Goal: Task Accomplishment & Management: Manage account settings

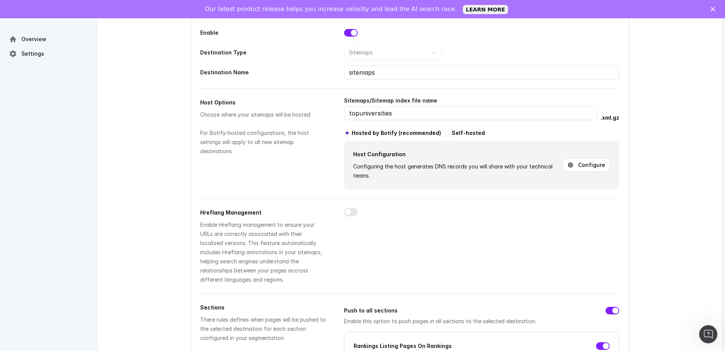
click at [428, 113] on input "topuniversities" at bounding box center [471, 113] width 254 height 14
click at [599, 169] on button "Configure" at bounding box center [587, 165] width 48 height 14
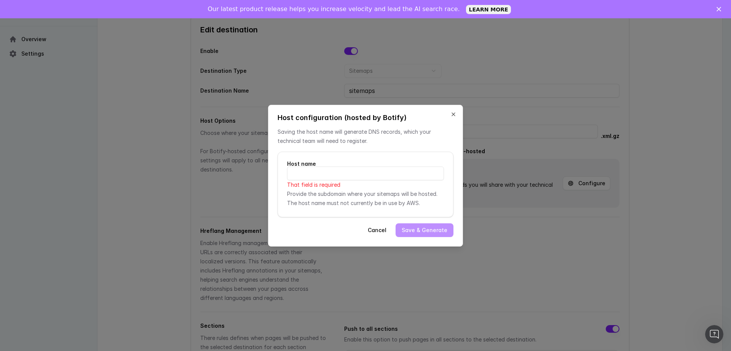
click at [335, 175] on input at bounding box center [365, 173] width 157 height 14
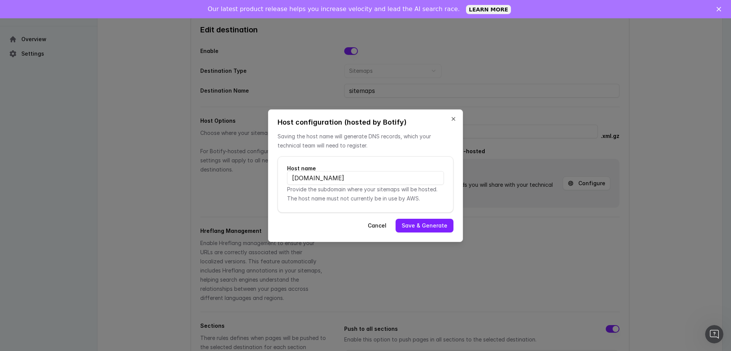
type input "[DOMAIN_NAME]"
click at [432, 225] on button "Save & Generate" at bounding box center [425, 226] width 58 height 14
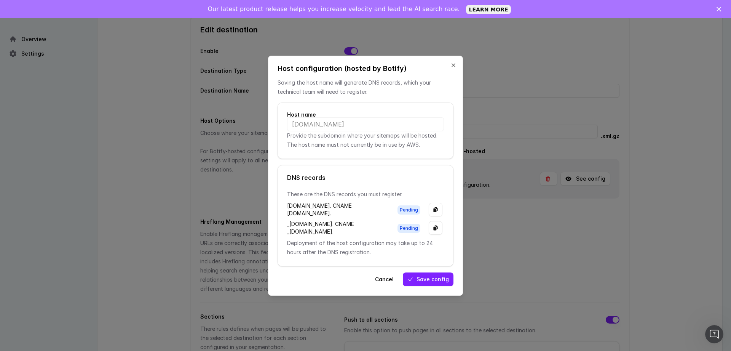
click at [289, 190] on p "These are the DNS records you must register." at bounding box center [365, 194] width 157 height 9
click at [331, 202] on div "[DOMAIN_NAME]. CNAME [DOMAIN_NAME]." at bounding box center [338, 209] width 102 height 15
click at [296, 202] on div "[DOMAIN_NAME]. CNAME [DOMAIN_NAME]." at bounding box center [338, 209] width 102 height 15
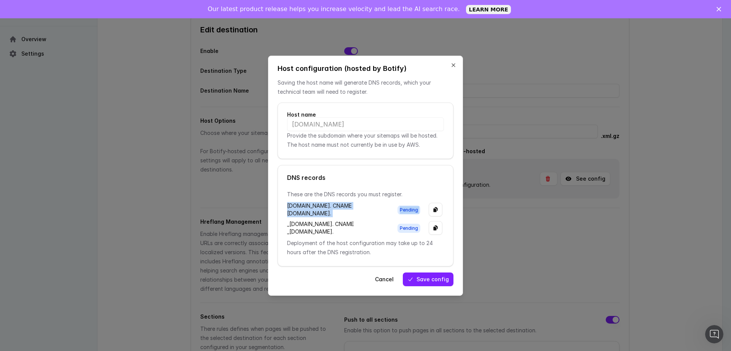
drag, startPoint x: 296, startPoint y: 187, endPoint x: 398, endPoint y: 205, distance: 103.3
click at [399, 211] on div "sitemap.smartindex.botify.com. CNAME e91f3b81-91a8-4633-b078-8a3da07c3c5c.sitem…" at bounding box center [365, 209] width 157 height 15
click at [373, 202] on div "sitemap.smartindex.botify.com. CNAME e91f3b81-91a8-4633-b078-8a3da07c3c5c.sitem…" at bounding box center [338, 209] width 102 height 15
click at [294, 202] on div "sitemap.smartindex.botify.com. CNAME e91f3b81-91a8-4633-b078-8a3da07c3c5c.sitem…" at bounding box center [338, 209] width 102 height 15
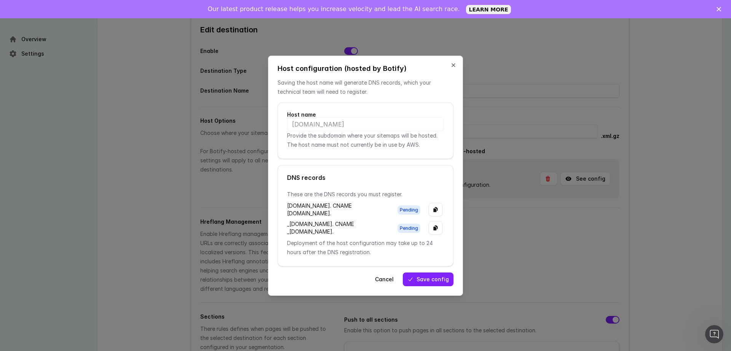
click at [303, 202] on div "sitemap.smartindex.botify.com. CNAME e91f3b81-91a8-4633-b078-8a3da07c3c5c.sitem…" at bounding box center [338, 209] width 102 height 15
click at [295, 202] on div "sitemap.smartindex.botify.com. CNAME e91f3b81-91a8-4633-b078-8a3da07c3c5c.sitem…" at bounding box center [338, 209] width 102 height 15
click at [290, 202] on div "[DOMAIN_NAME]. CNAME [DOMAIN_NAME]." at bounding box center [338, 209] width 102 height 15
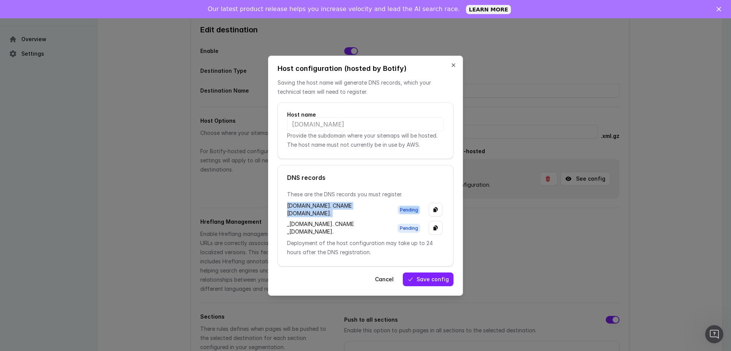
drag, startPoint x: 290, startPoint y: 188, endPoint x: 372, endPoint y: 202, distance: 83.4
click at [359, 202] on div "[DOMAIN_NAME]. CNAME [DOMAIN_NAME]." at bounding box center [338, 209] width 102 height 15
click at [375, 202] on div "[DOMAIN_NAME]. CNAME [DOMAIN_NAME]." at bounding box center [338, 209] width 102 height 15
click at [291, 202] on div "[DOMAIN_NAME]. CNAME [DOMAIN_NAME]." at bounding box center [338, 209] width 102 height 15
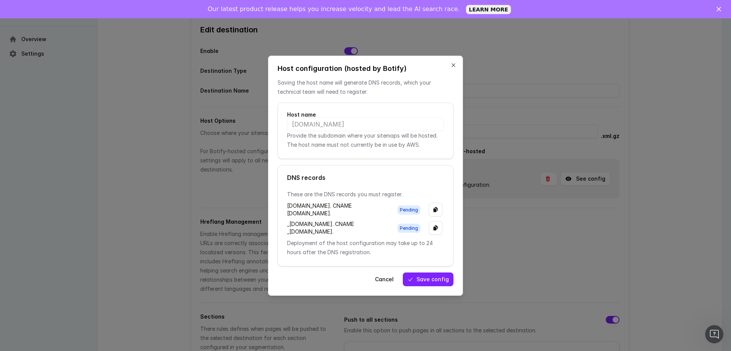
scroll to position [0, 18]
drag, startPoint x: 291, startPoint y: 188, endPoint x: 390, endPoint y: 204, distance: 100.4
click at [390, 204] on div "sitemap.smartindex.botify.com. CNAME e91f3b81-91a8-4633-b078-8a3da07c3c5c.sitem…" at bounding box center [365, 209] width 157 height 15
copy div "[DOMAIN_NAME]. CNAME [DOMAIN_NAME]."
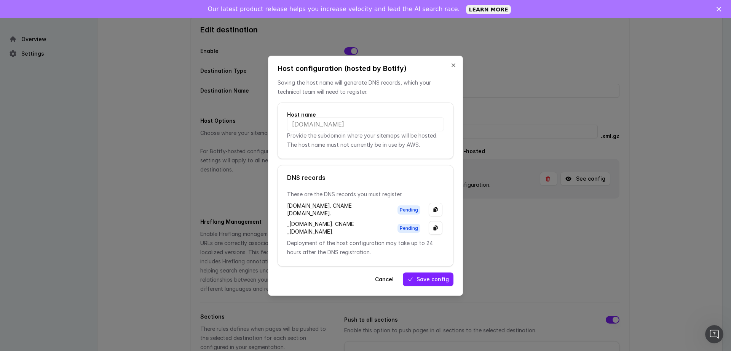
click at [287, 222] on div "_[DOMAIN_NAME]. CNAME _[DOMAIN_NAME]." at bounding box center [338, 227] width 102 height 15
drag, startPoint x: 287, startPoint y: 222, endPoint x: 344, endPoint y: 244, distance: 60.2
click at [343, 235] on div "_[DOMAIN_NAME]. CNAME _[DOMAIN_NAME]." at bounding box center [338, 227] width 102 height 15
copy div "_[DOMAIN_NAME]. CNAME _[DOMAIN_NAME]."
click at [370, 207] on div "[DOMAIN_NAME]. CNAME [DOMAIN_NAME]." at bounding box center [338, 209] width 102 height 15
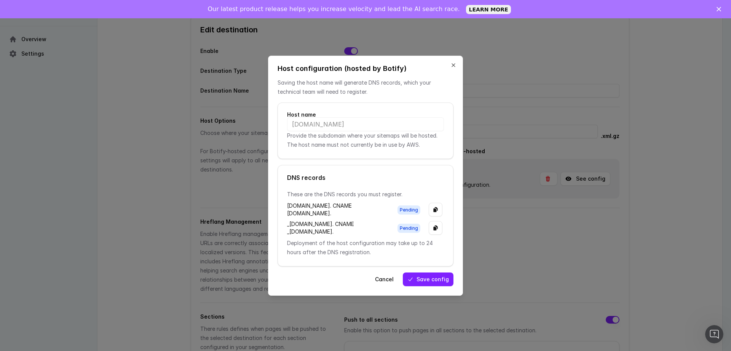
click at [423, 286] on button "Save config" at bounding box center [428, 279] width 51 height 14
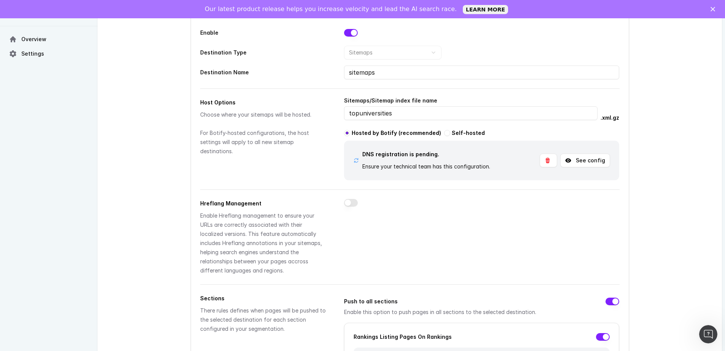
click at [429, 222] on div at bounding box center [481, 237] width 275 height 76
click at [526, 220] on div at bounding box center [481, 237] width 275 height 76
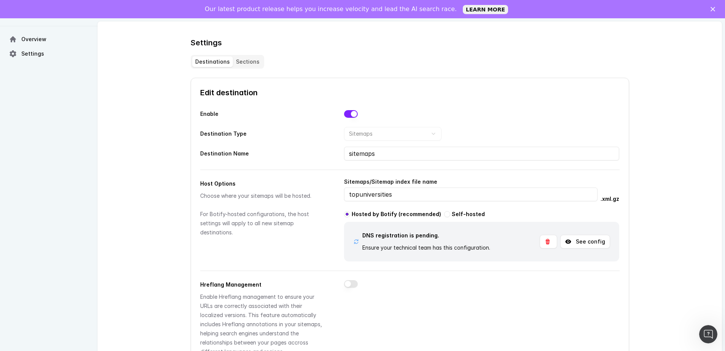
click at [589, 242] on button "See config" at bounding box center [585, 242] width 50 height 14
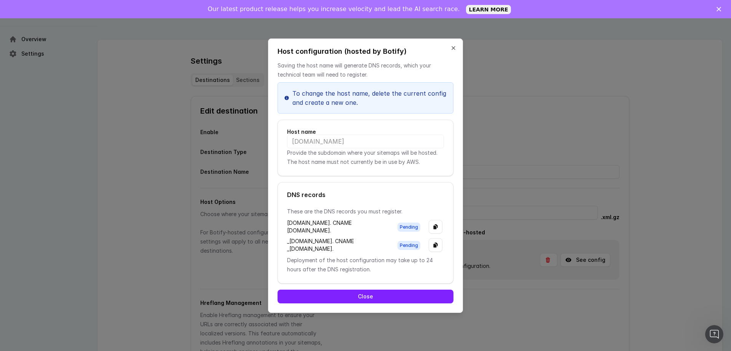
click at [402, 303] on button "Close" at bounding box center [366, 296] width 176 height 14
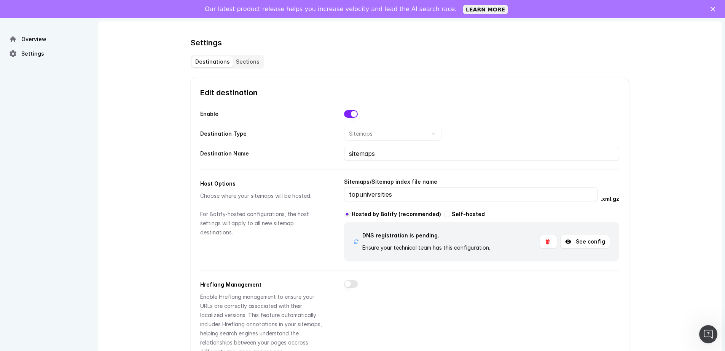
click at [355, 241] on icon at bounding box center [356, 241] width 4 height 5
click at [503, 241] on div "DNS registration is pending. Ensure your technical team has this configuration.…" at bounding box center [481, 241] width 257 height 21
click at [594, 243] on button "See config" at bounding box center [585, 242] width 50 height 14
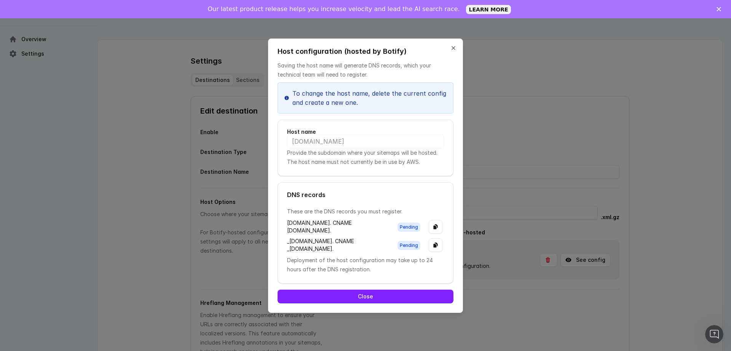
click at [395, 303] on button "Close" at bounding box center [366, 296] width 176 height 14
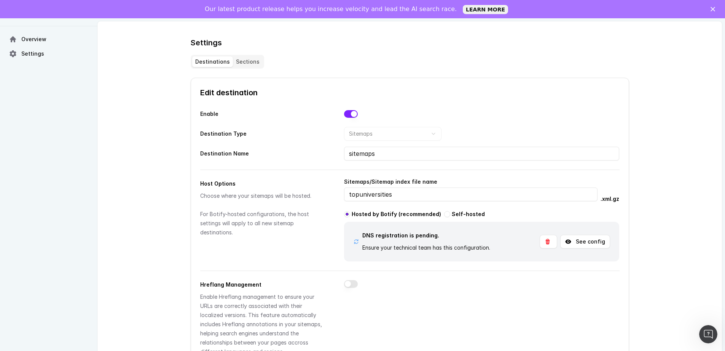
click at [495, 296] on div at bounding box center [481, 318] width 275 height 76
click at [557, 296] on div at bounding box center [481, 318] width 275 height 76
click at [486, 301] on div at bounding box center [481, 318] width 275 height 76
click at [584, 245] on button "See config" at bounding box center [585, 242] width 50 height 14
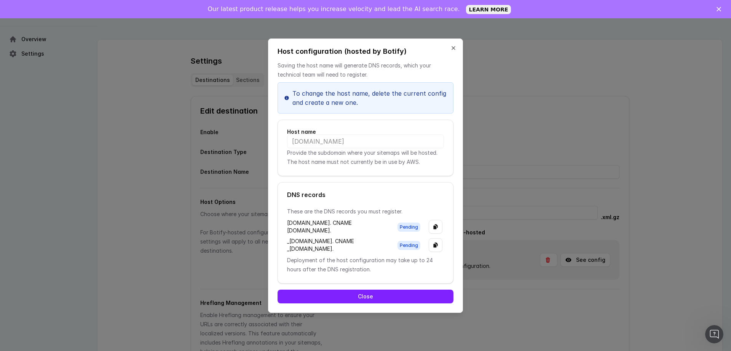
click at [423, 303] on button "Close" at bounding box center [366, 296] width 176 height 14
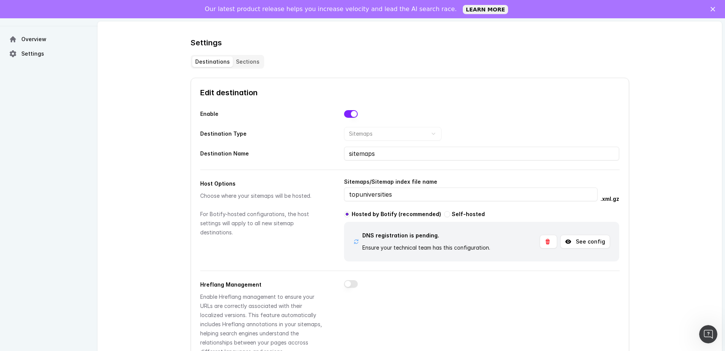
click at [467, 304] on div at bounding box center [481, 318] width 275 height 76
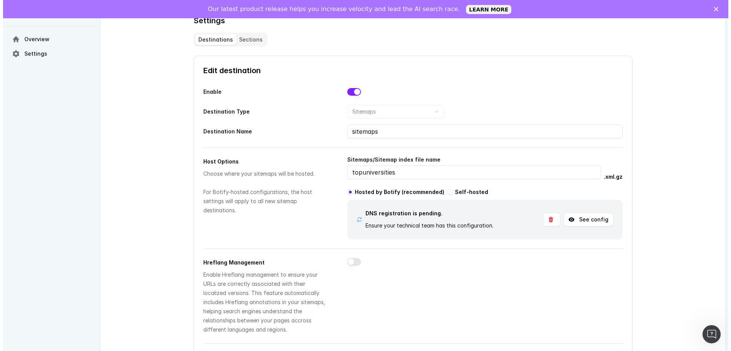
scroll to position [11, 0]
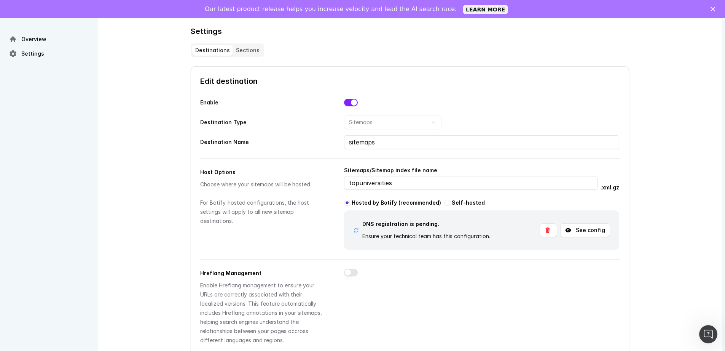
click at [579, 230] on button "See config" at bounding box center [585, 230] width 50 height 14
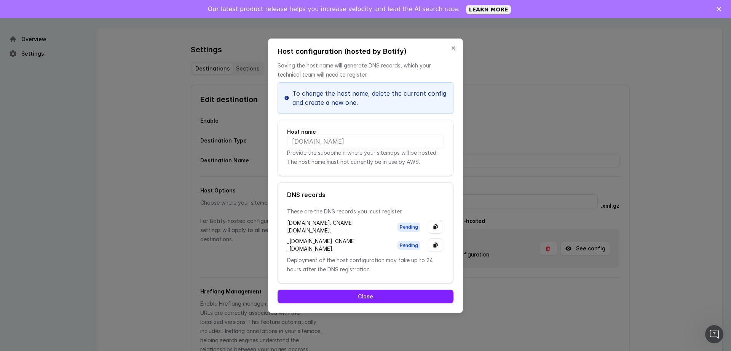
click at [365, 252] on div "_312dc2fc2a3fdc71e7e80d062fb31102.sitemap.smartindex.botify.com. CNAME _f48b695…" at bounding box center [338, 244] width 102 height 15
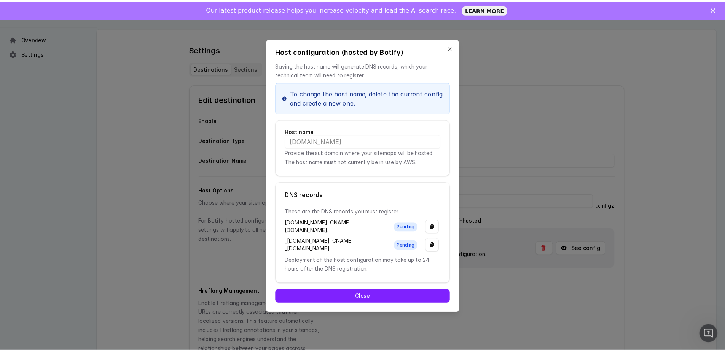
scroll to position [0, 0]
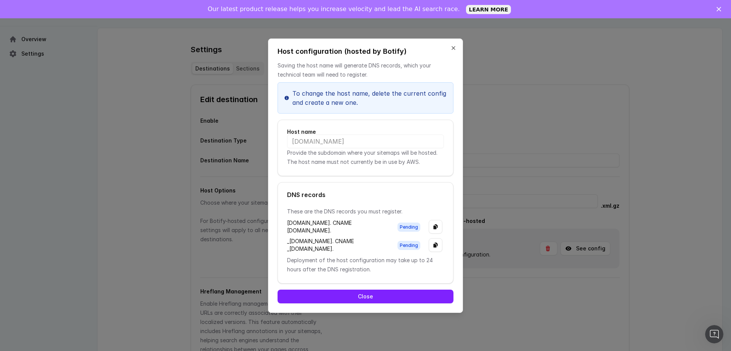
click at [370, 303] on button "Close" at bounding box center [366, 296] width 176 height 14
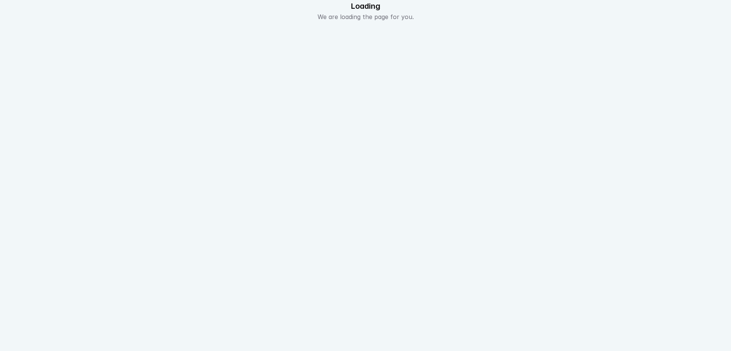
click at [362, 21] on html "Loading We are loading the page for you." at bounding box center [365, 10] width 731 height 21
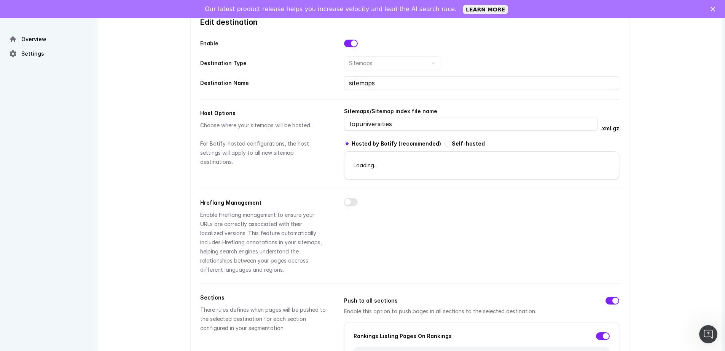
scroll to position [74, 0]
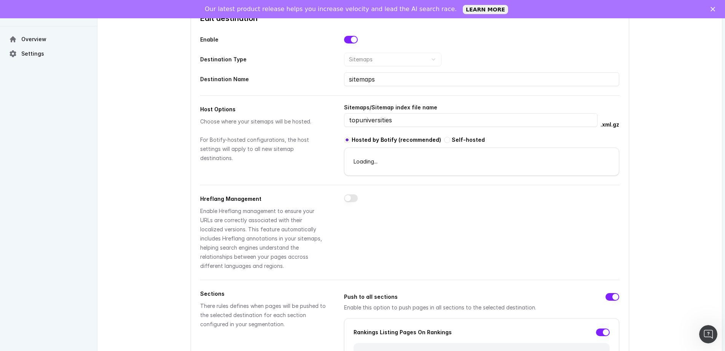
click at [509, 163] on div "Loading..." at bounding box center [482, 161] width 274 height 9
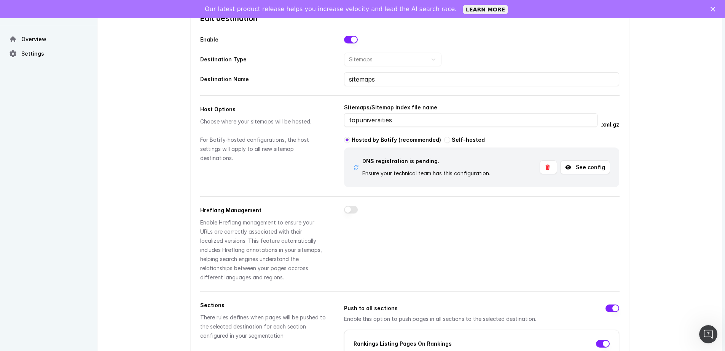
click at [586, 170] on button "See config" at bounding box center [585, 167] width 50 height 14
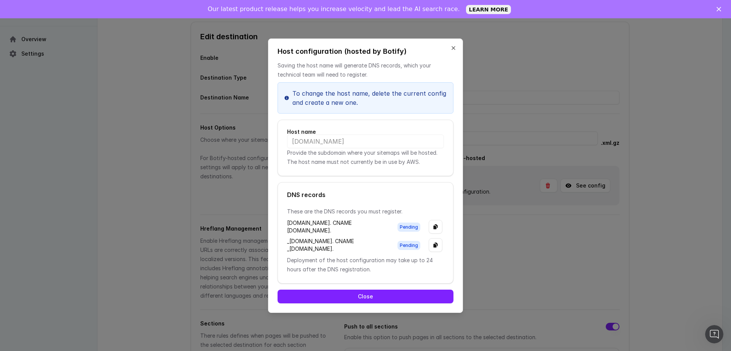
click at [397, 303] on button "Close" at bounding box center [366, 296] width 176 height 14
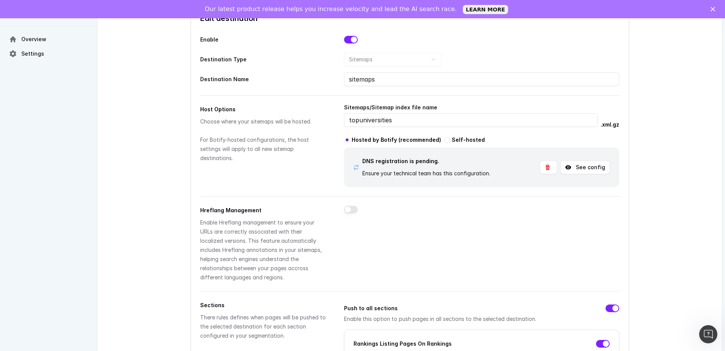
click at [590, 168] on button "See config" at bounding box center [585, 167] width 50 height 14
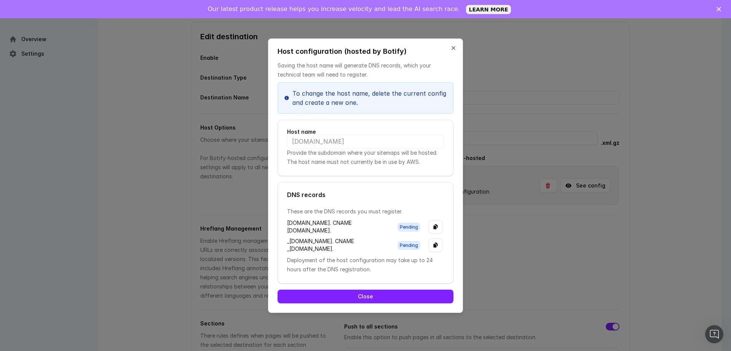
click at [455, 45] on button "Close" at bounding box center [453, 48] width 6 height 6
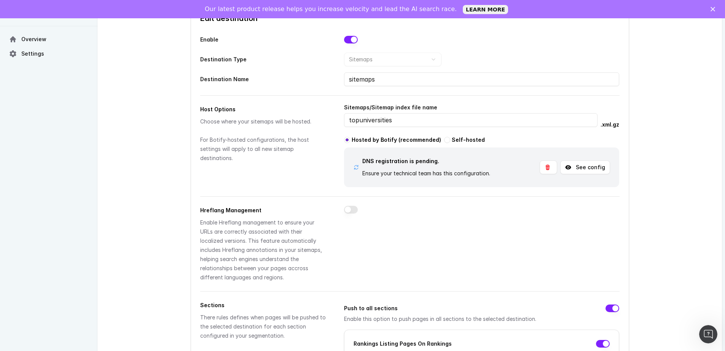
click at [586, 168] on button "See config" at bounding box center [585, 167] width 50 height 14
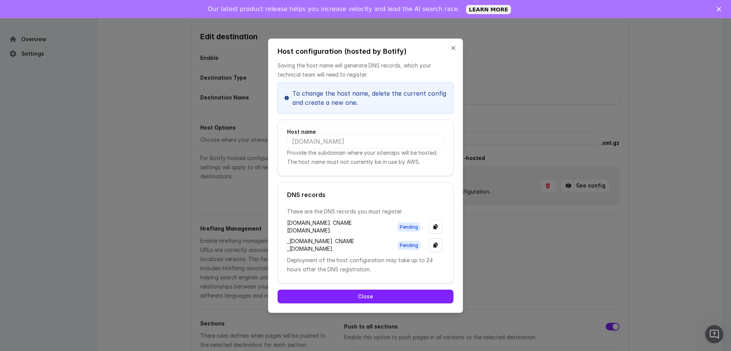
click at [330, 134] on div "[DOMAIN_NAME]" at bounding box center [365, 141] width 157 height 14
click at [331, 134] on div "[DOMAIN_NAME]" at bounding box center [365, 141] width 157 height 14
drag, startPoint x: 333, startPoint y: 123, endPoint x: 398, endPoint y: 122, distance: 65.1
click at [382, 134] on div "[DOMAIN_NAME]" at bounding box center [365, 141] width 157 height 14
drag, startPoint x: 396, startPoint y: 316, endPoint x: 403, endPoint y: 311, distance: 9.0
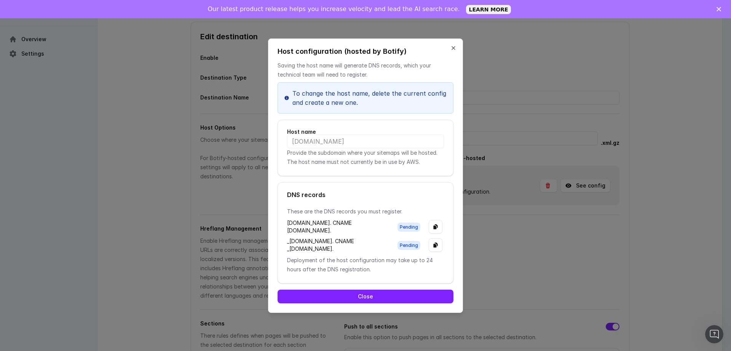
click at [403, 303] on button "Close" at bounding box center [366, 296] width 176 height 14
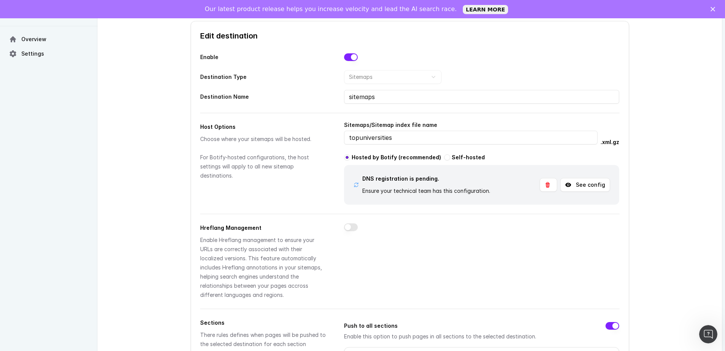
scroll to position [46, 0]
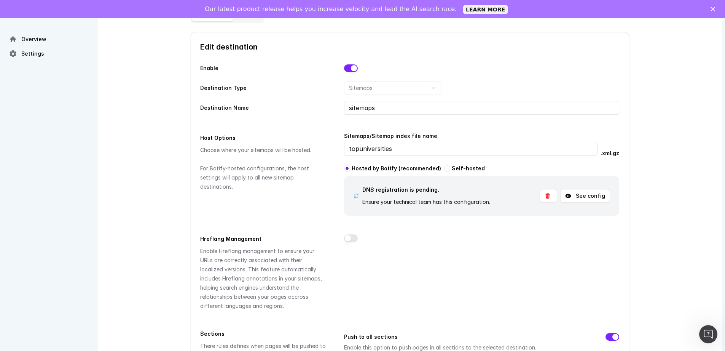
drag, startPoint x: 463, startPoint y: 230, endPoint x: 436, endPoint y: 213, distance: 32.0
click at [463, 230] on div "Host Options Choose where your sitemaps will be hosted. For Botify-hosted confi…" at bounding box center [410, 220] width 420 height 180
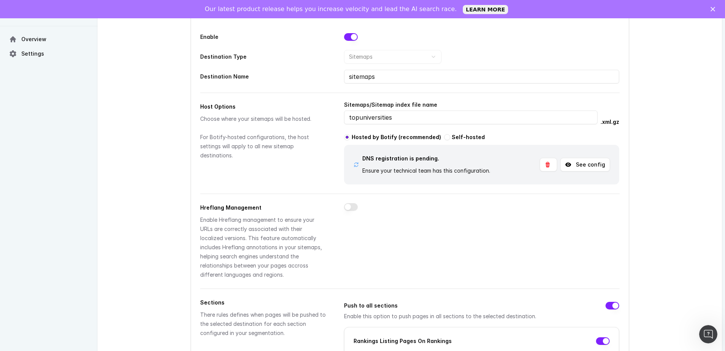
scroll to position [86, 0]
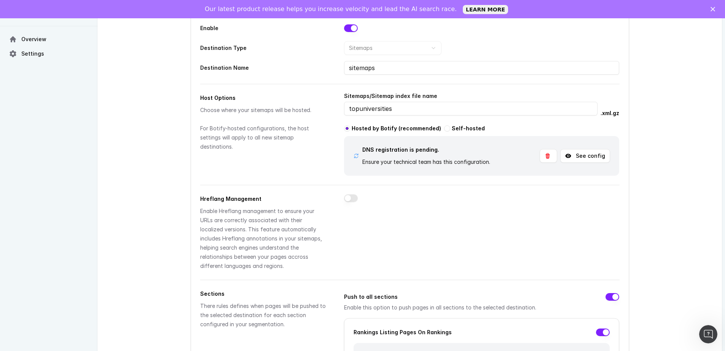
click at [493, 191] on div "Host Options Choose where your sitemaps will be hosted. For Botify-hosted confi…" at bounding box center [410, 180] width 420 height 180
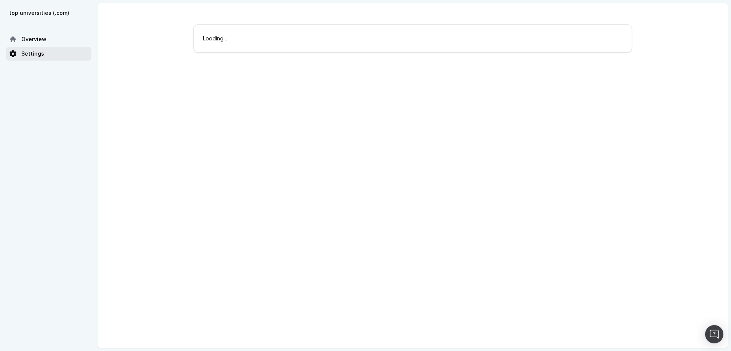
click at [27, 56] on span "Settings" at bounding box center [32, 54] width 23 height 8
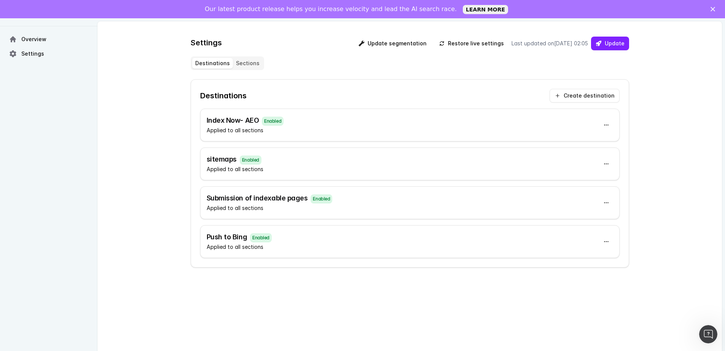
click at [228, 119] on h3 "Index Now- AEO Enabled" at bounding box center [245, 120] width 77 height 11
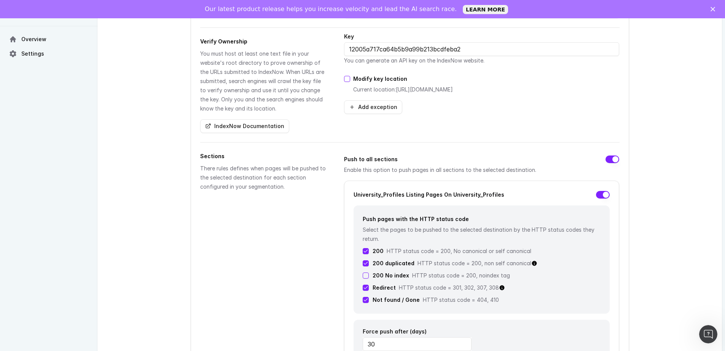
scroll to position [143, 0]
click at [501, 48] on input "12005a717ca64b5b9a99b213bcdfeba2" at bounding box center [481, 48] width 275 height 14
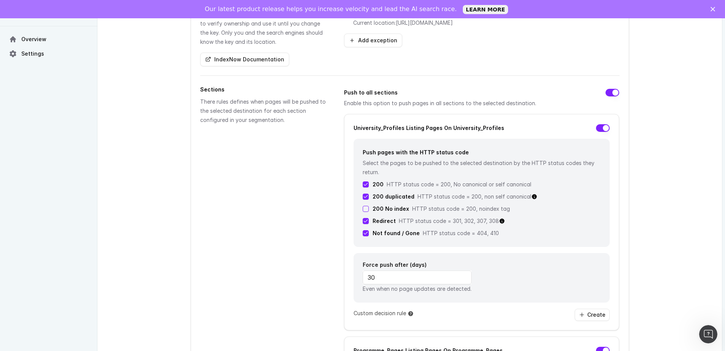
scroll to position [0, 0]
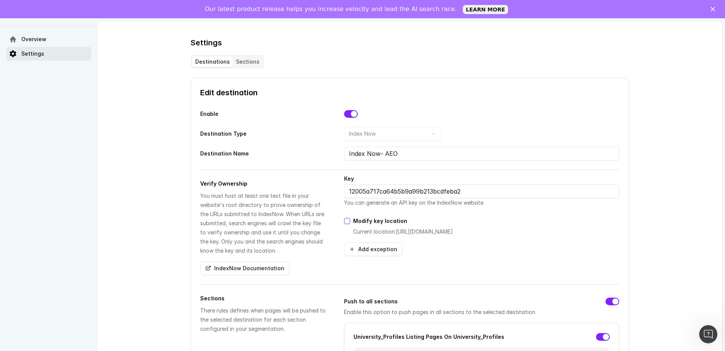
click at [51, 50] on link "Settings" at bounding box center [48, 54] width 85 height 14
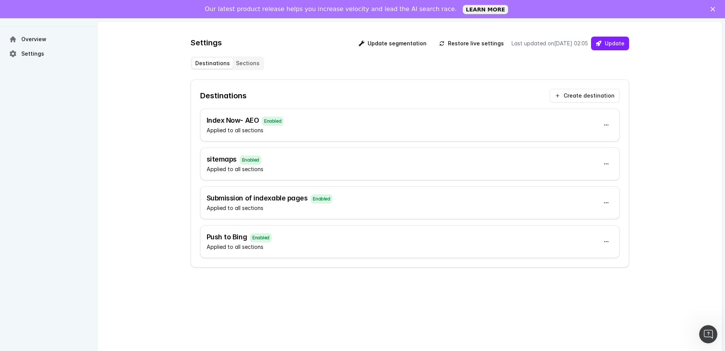
click at [229, 158] on h3 "sitemaps Enabled" at bounding box center [235, 159] width 57 height 11
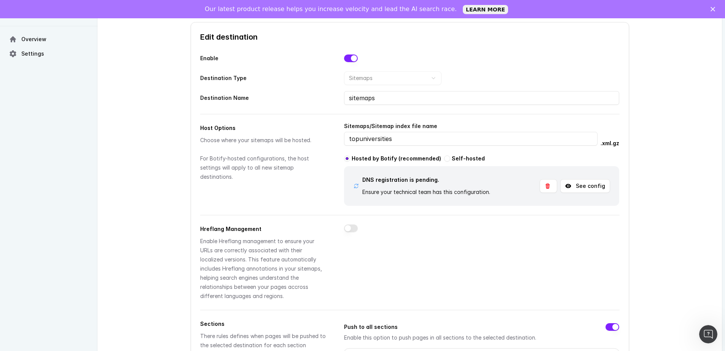
scroll to position [57, 0]
click at [584, 183] on button "See config" at bounding box center [585, 184] width 50 height 14
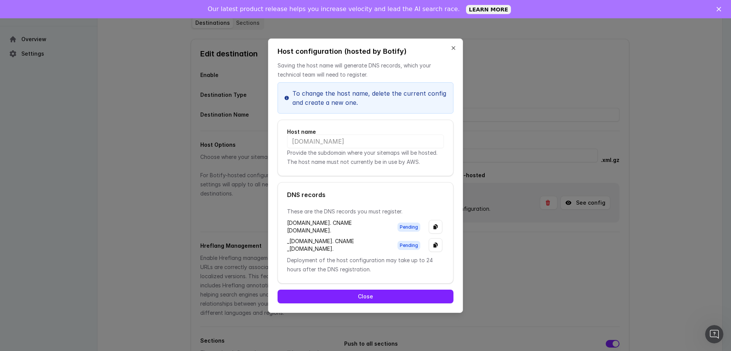
click at [454, 45] on button "Close" at bounding box center [453, 48] width 6 height 6
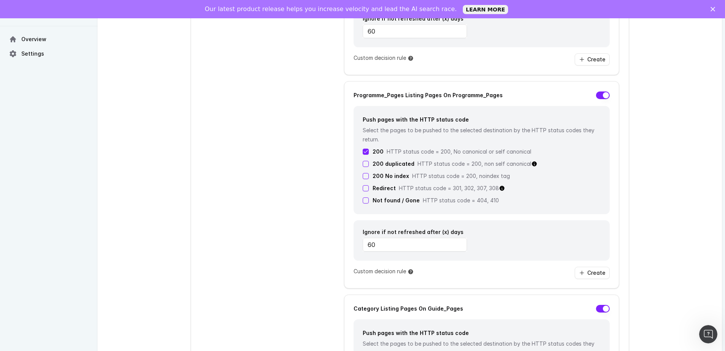
scroll to position [0, 0]
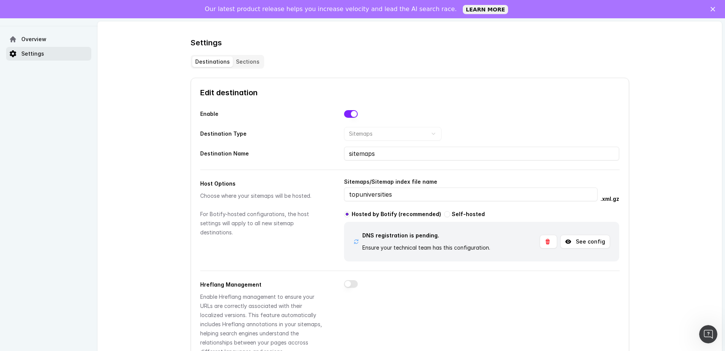
click at [44, 55] on link "Settings" at bounding box center [48, 54] width 85 height 14
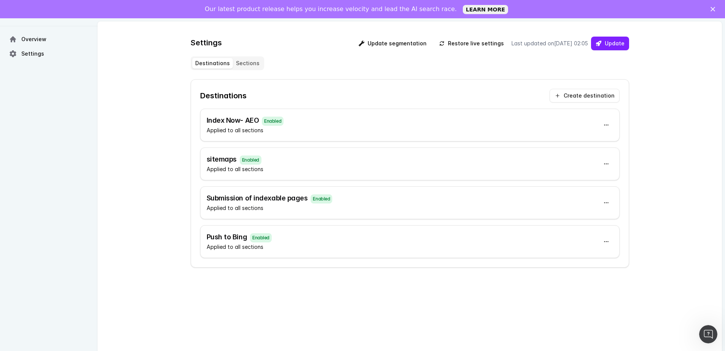
click at [668, 199] on div "Settings Update segmentation Restore live settings Last updated on 14/08/2025, …" at bounding box center [409, 193] width 625 height 345
click at [275, 160] on div "sitemaps Enabled Applied to all sections" at bounding box center [410, 163] width 420 height 33
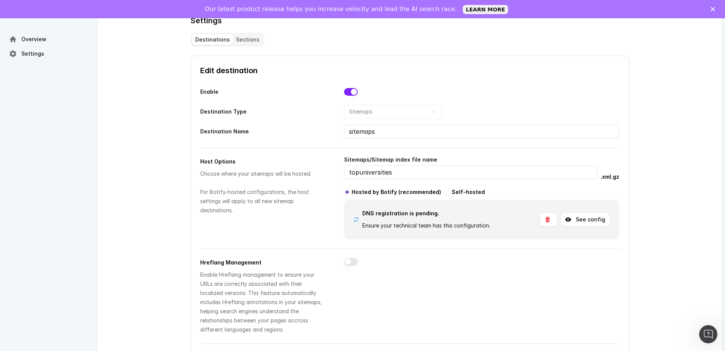
scroll to position [23, 0]
click at [360, 219] on div "DNS registration is pending. Ensure your technical team has this configuration." at bounding box center [421, 218] width 137 height 21
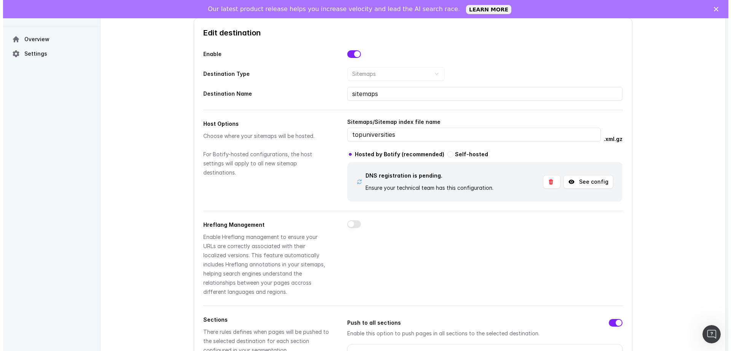
scroll to position [51, 0]
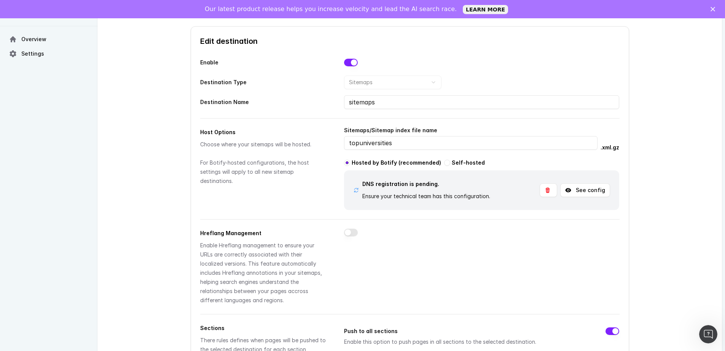
click at [604, 190] on button "See config" at bounding box center [585, 190] width 50 height 14
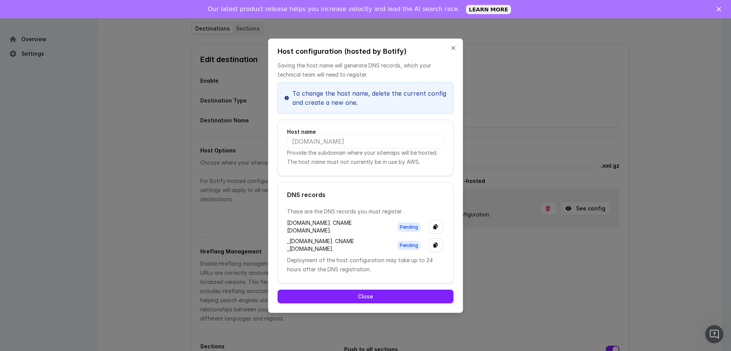
scroll to position [0, 0]
drag, startPoint x: 334, startPoint y: 230, endPoint x: 363, endPoint y: 228, distance: 29.0
click at [364, 228] on div "These are the DNS records you must register. sitemap.smartindex.botify.com. CNA…" at bounding box center [365, 240] width 175 height 67
click at [359, 303] on button "Close" at bounding box center [366, 296] width 176 height 14
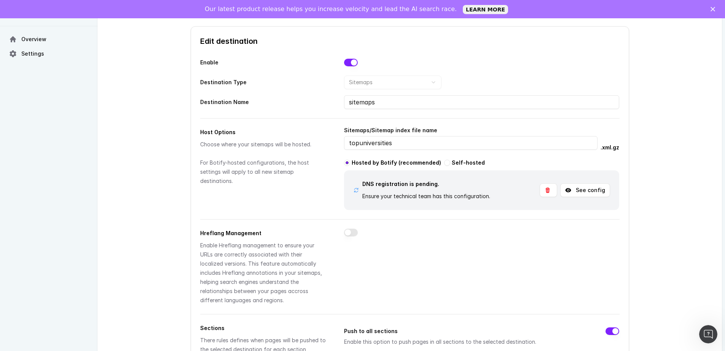
click at [446, 84] on div "Destination Type Sitemaps Bing Content Index Now Qwant Content Sitemaps" at bounding box center [410, 82] width 420 height 14
click at [479, 252] on div at bounding box center [481, 266] width 275 height 76
click at [488, 183] on h3 "DNS registration is pending." at bounding box center [426, 183] width 128 height 9
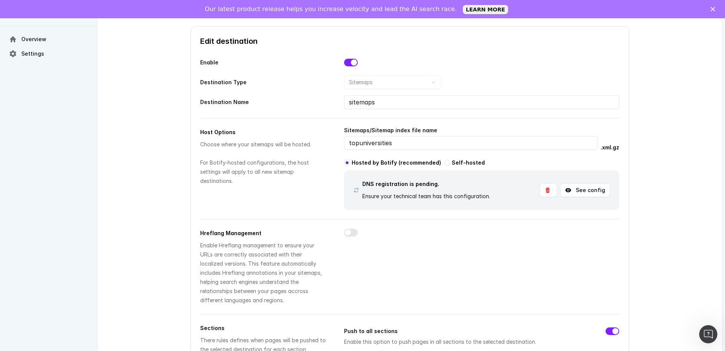
click at [576, 194] on button "See config" at bounding box center [585, 190] width 50 height 14
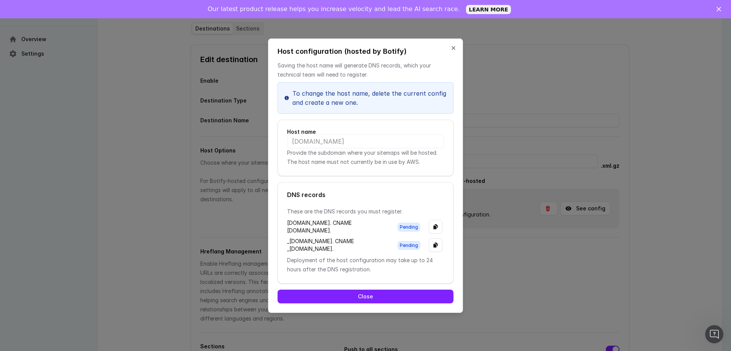
click at [455, 45] on button "Close" at bounding box center [453, 48] width 6 height 6
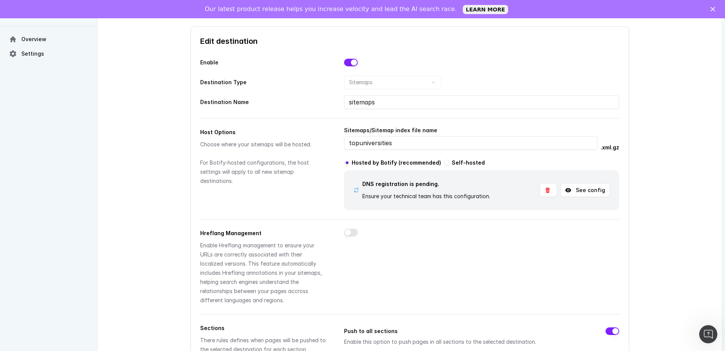
click at [35, 58] on link "Settings" at bounding box center [48, 54] width 85 height 14
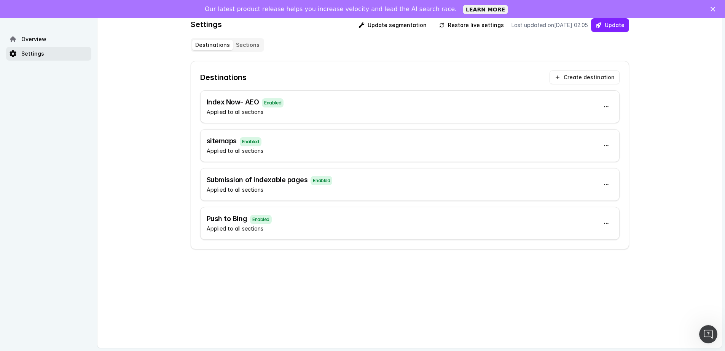
scroll to position [18, 0]
click at [225, 142] on h3 "sitemaps Enabled" at bounding box center [235, 141] width 57 height 11
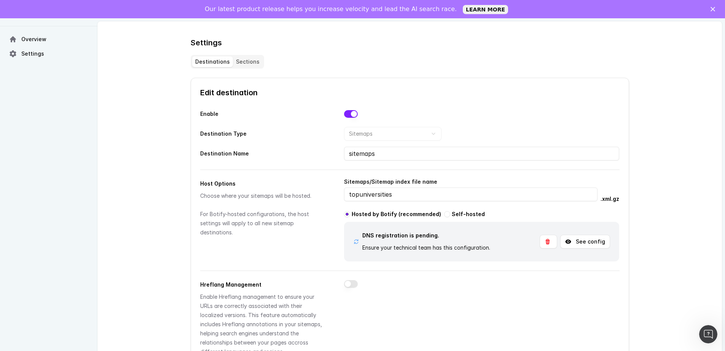
click at [582, 242] on button "See config" at bounding box center [585, 242] width 50 height 14
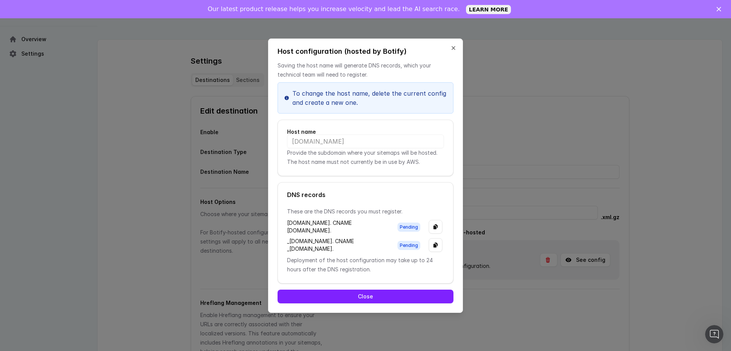
click at [375, 303] on button "Close" at bounding box center [366, 296] width 176 height 14
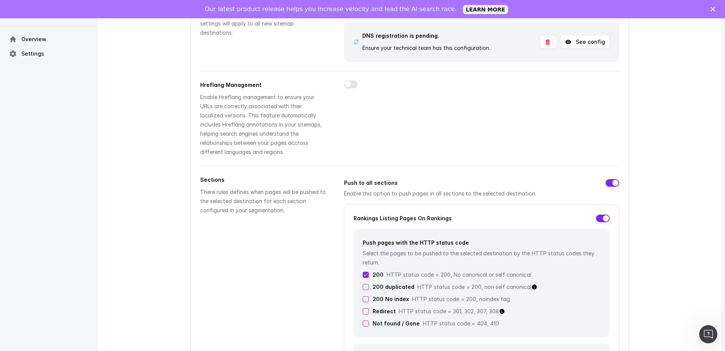
scroll to position [234, 0]
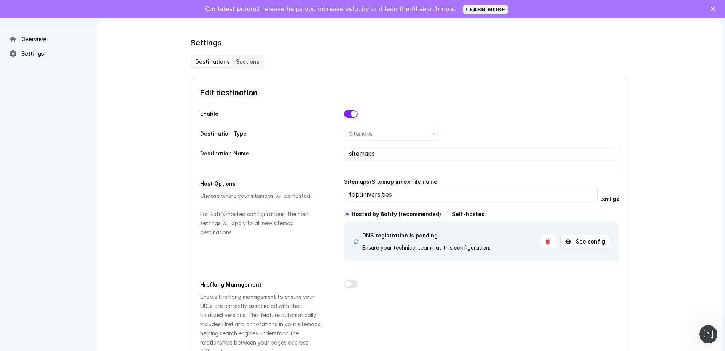
click at [616, 294] on div at bounding box center [481, 318] width 275 height 76
click at [586, 245] on button "See config" at bounding box center [585, 242] width 50 height 14
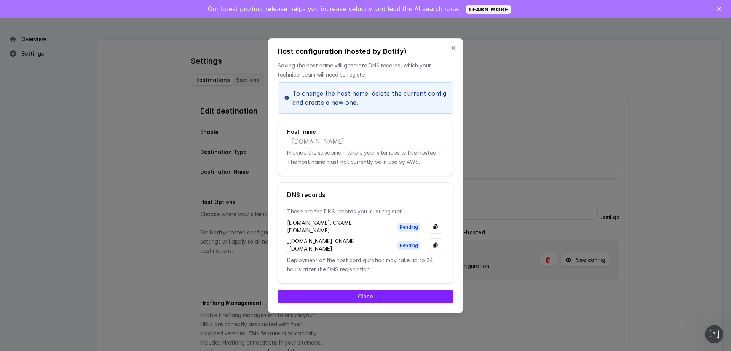
click at [454, 45] on button "Close" at bounding box center [453, 48] width 6 height 6
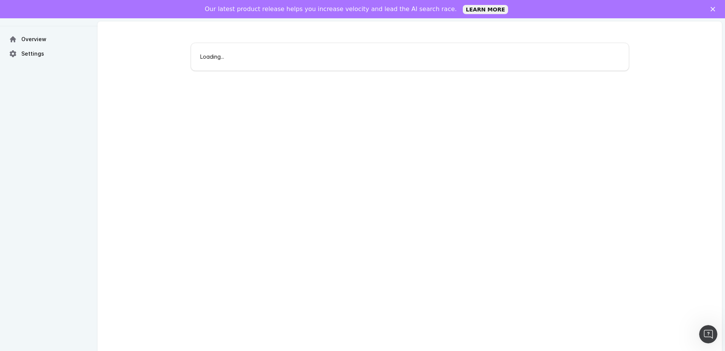
click at [715, 10] on icon "Fermer" at bounding box center [713, 9] width 5 height 5
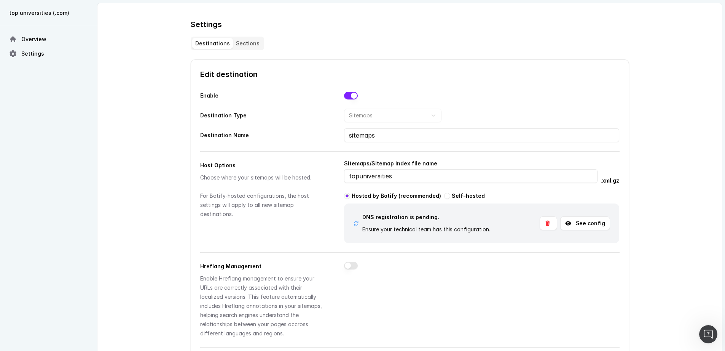
click at [598, 228] on button "See config" at bounding box center [585, 223] width 50 height 14
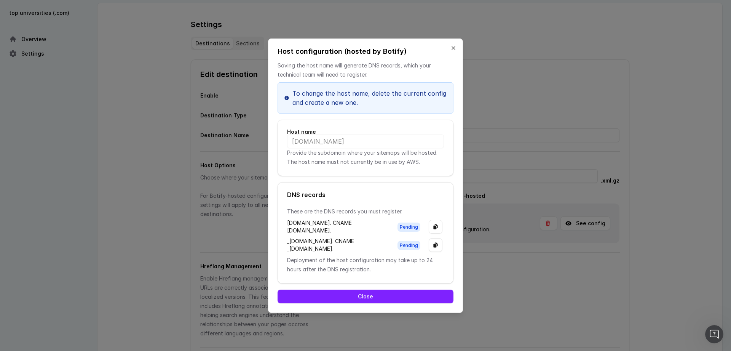
click at [159, 91] on div at bounding box center [365, 175] width 731 height 351
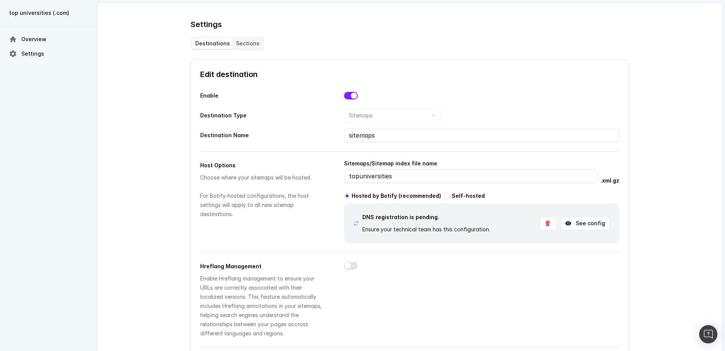
drag, startPoint x: 690, startPoint y: 178, endPoint x: 690, endPoint y: 174, distance: 4.2
click at [550, 257] on div "Host Options Choose where your sitemaps will be hosted. For Botify-hosted confi…" at bounding box center [410, 248] width 420 height 180
click at [585, 229] on button "See config" at bounding box center [585, 223] width 50 height 14
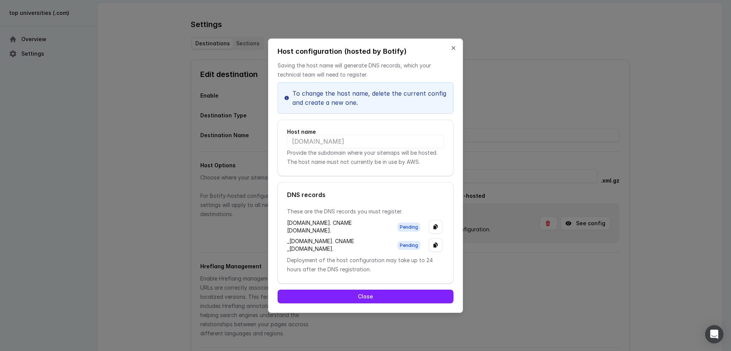
click at [453, 45] on button "Close" at bounding box center [453, 48] width 6 height 6
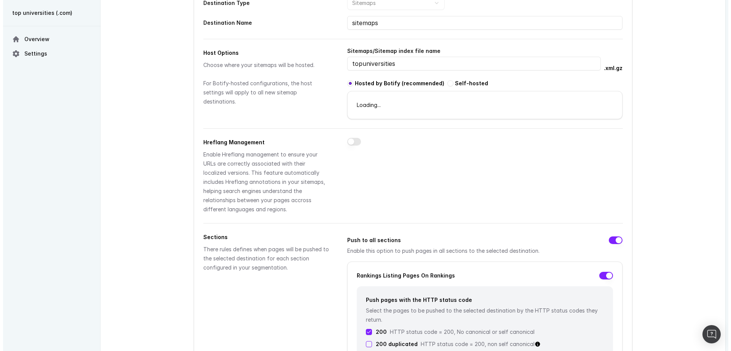
scroll to position [80, 0]
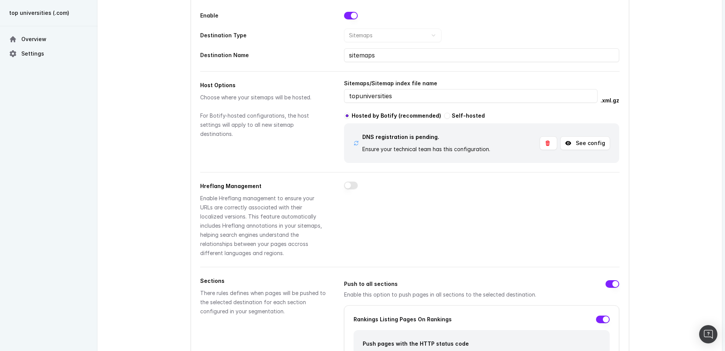
click at [598, 143] on button "See config" at bounding box center [585, 143] width 50 height 14
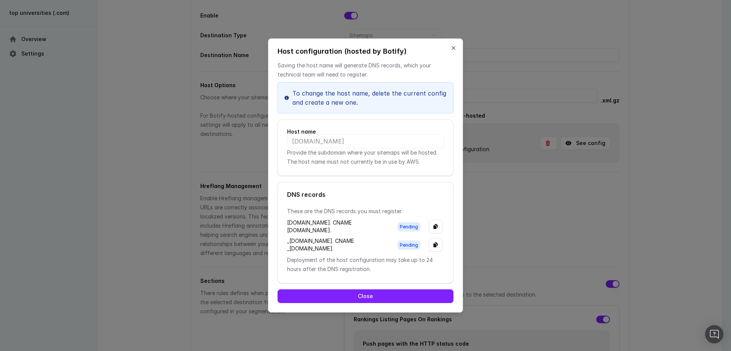
click at [454, 45] on button "Close" at bounding box center [453, 48] width 6 height 6
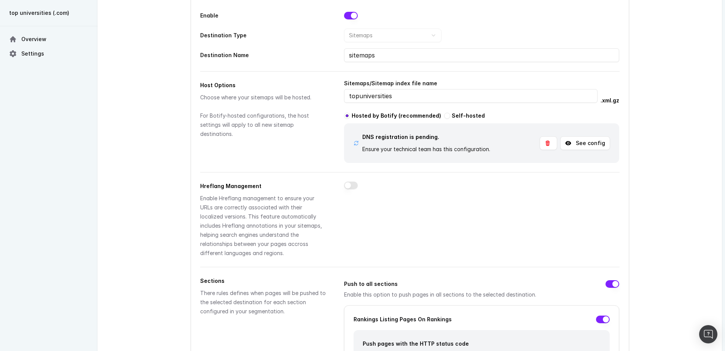
click at [363, 145] on div "Ensure your technical team has this configuration." at bounding box center [426, 149] width 128 height 9
click at [601, 148] on button "See config" at bounding box center [585, 143] width 50 height 14
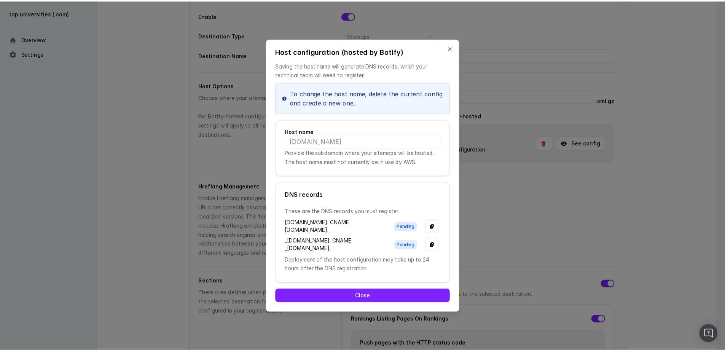
scroll to position [0, 0]
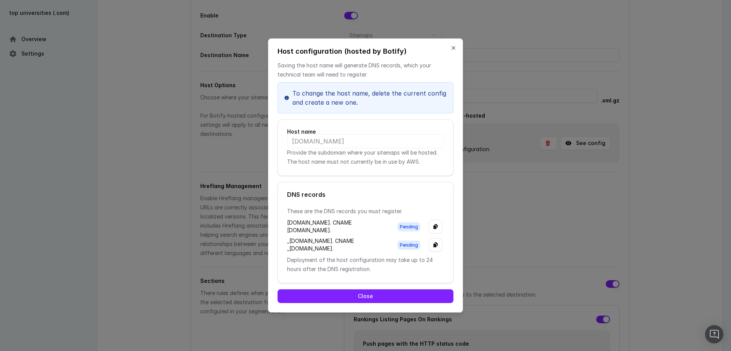
click at [452, 45] on button "Close" at bounding box center [453, 48] width 6 height 6
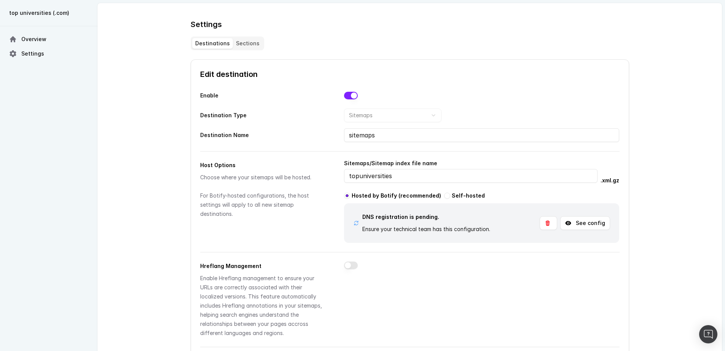
click at [595, 223] on button "See config" at bounding box center [585, 223] width 50 height 14
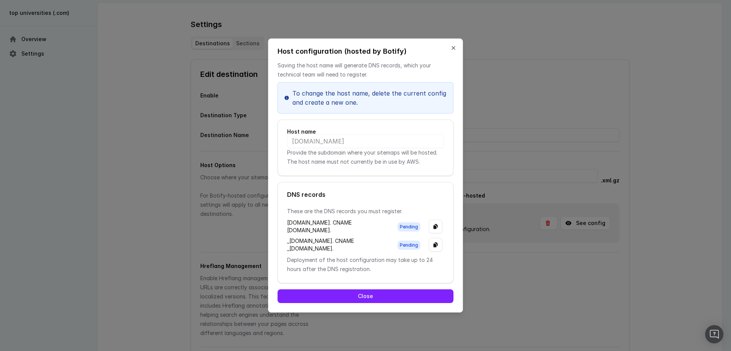
click at [414, 303] on button "Close" at bounding box center [366, 296] width 176 height 14
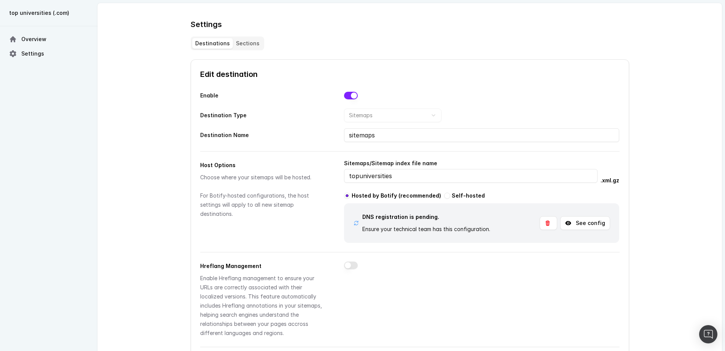
click at [550, 289] on div at bounding box center [481, 300] width 275 height 76
